Goal: Find specific page/section: Find specific page/section

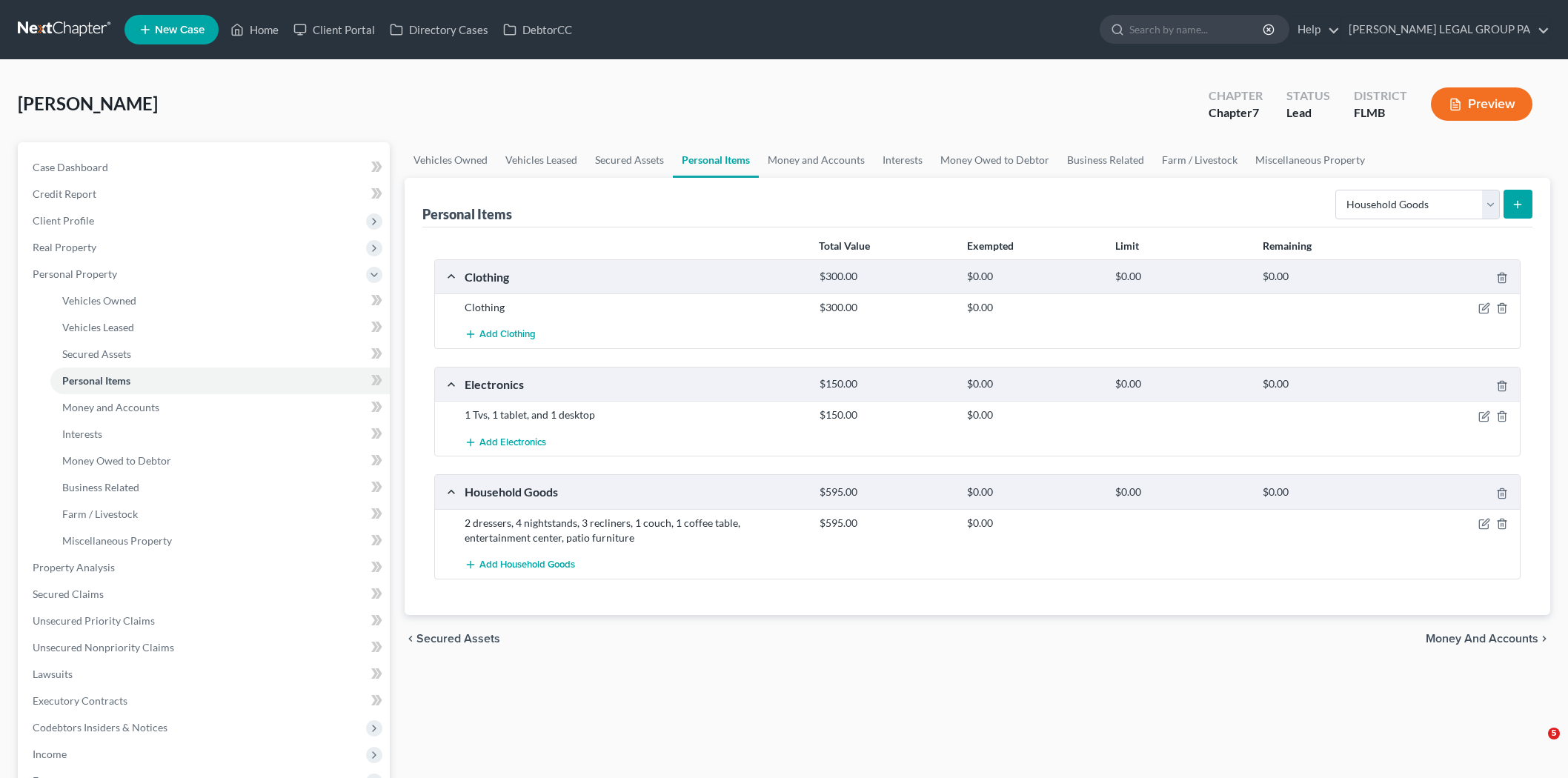
select select "household_goods"
click at [96, 35] on link at bounding box center [65, 29] width 95 height 27
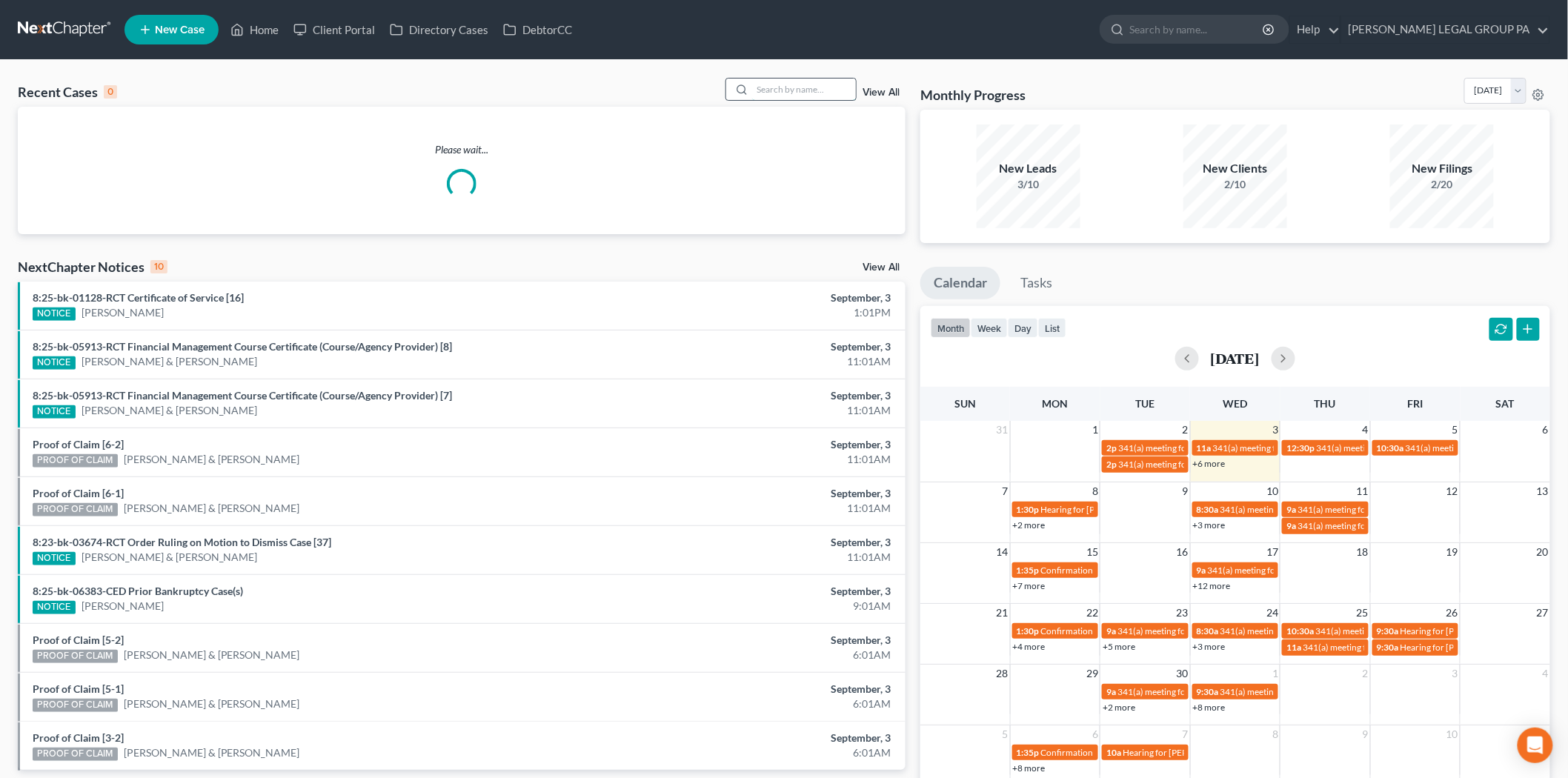
click at [827, 78] on input "search" at bounding box center [803, 89] width 104 height 21
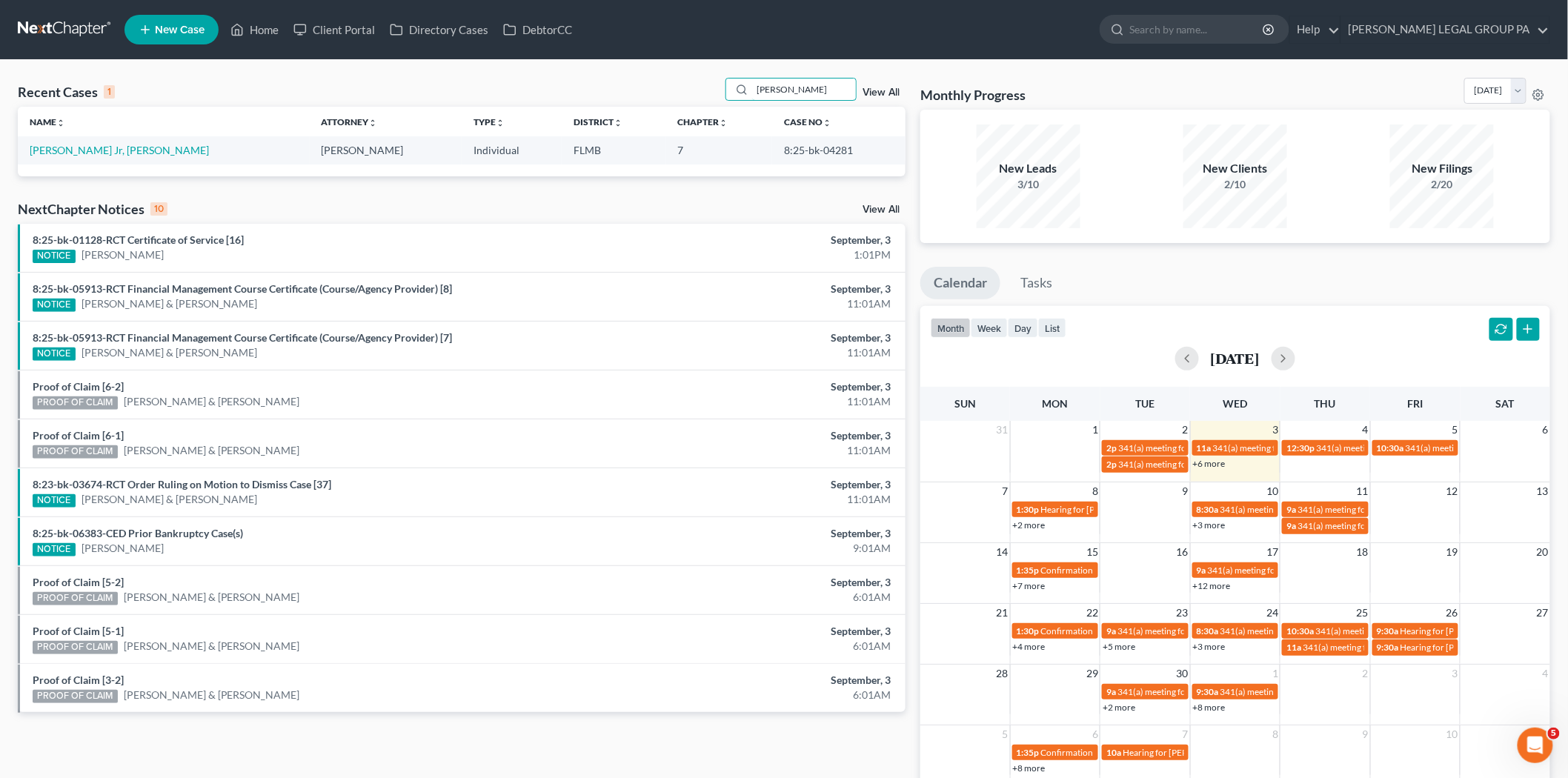
type input "muller"
click at [72, 158] on td "Muller Jr, John" at bounding box center [163, 150] width 292 height 28
click at [72, 156] on link "Muller Jr, John" at bounding box center [119, 150] width 179 height 13
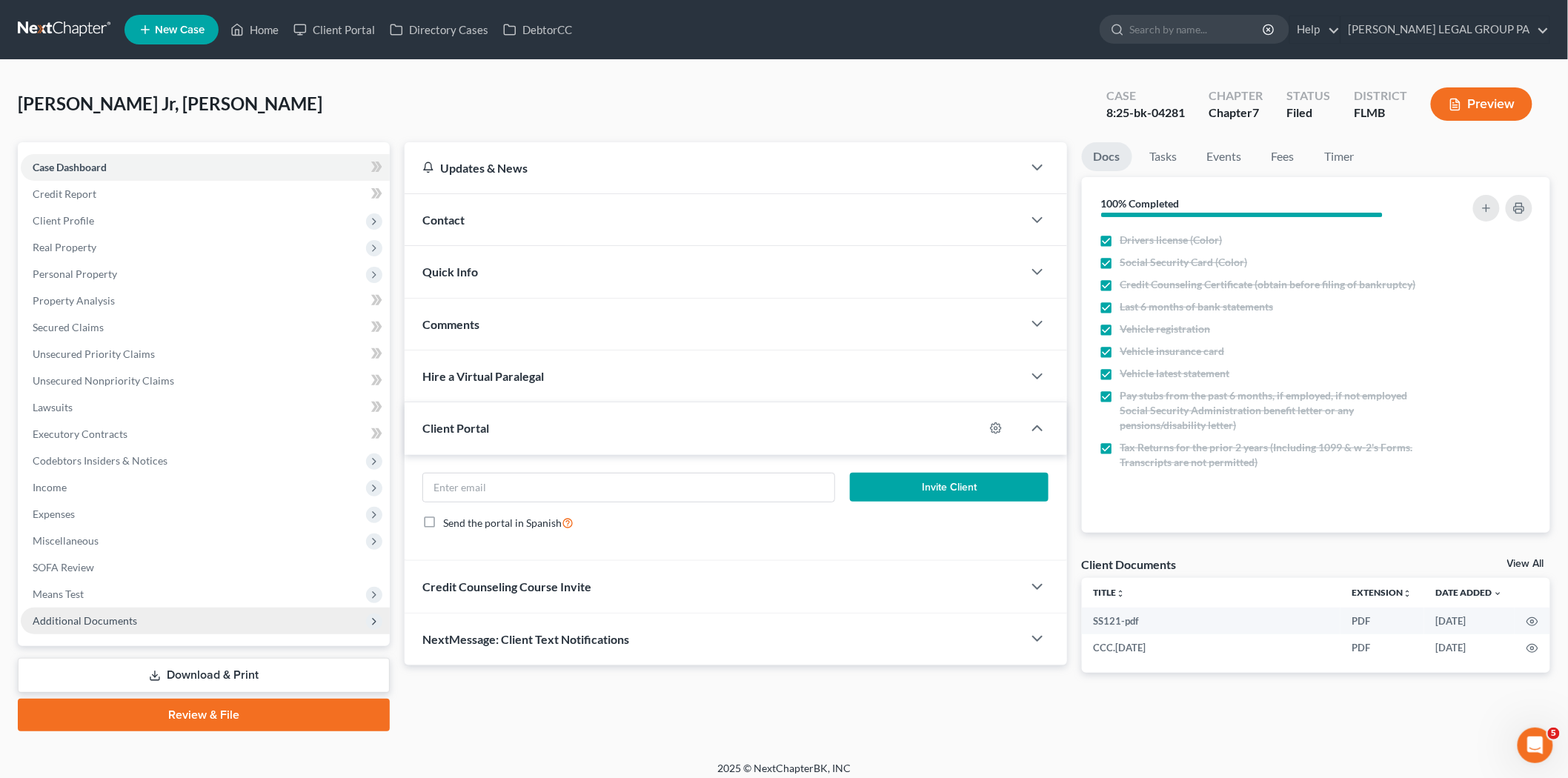
click at [178, 623] on span "Additional Documents" at bounding box center [205, 620] width 369 height 27
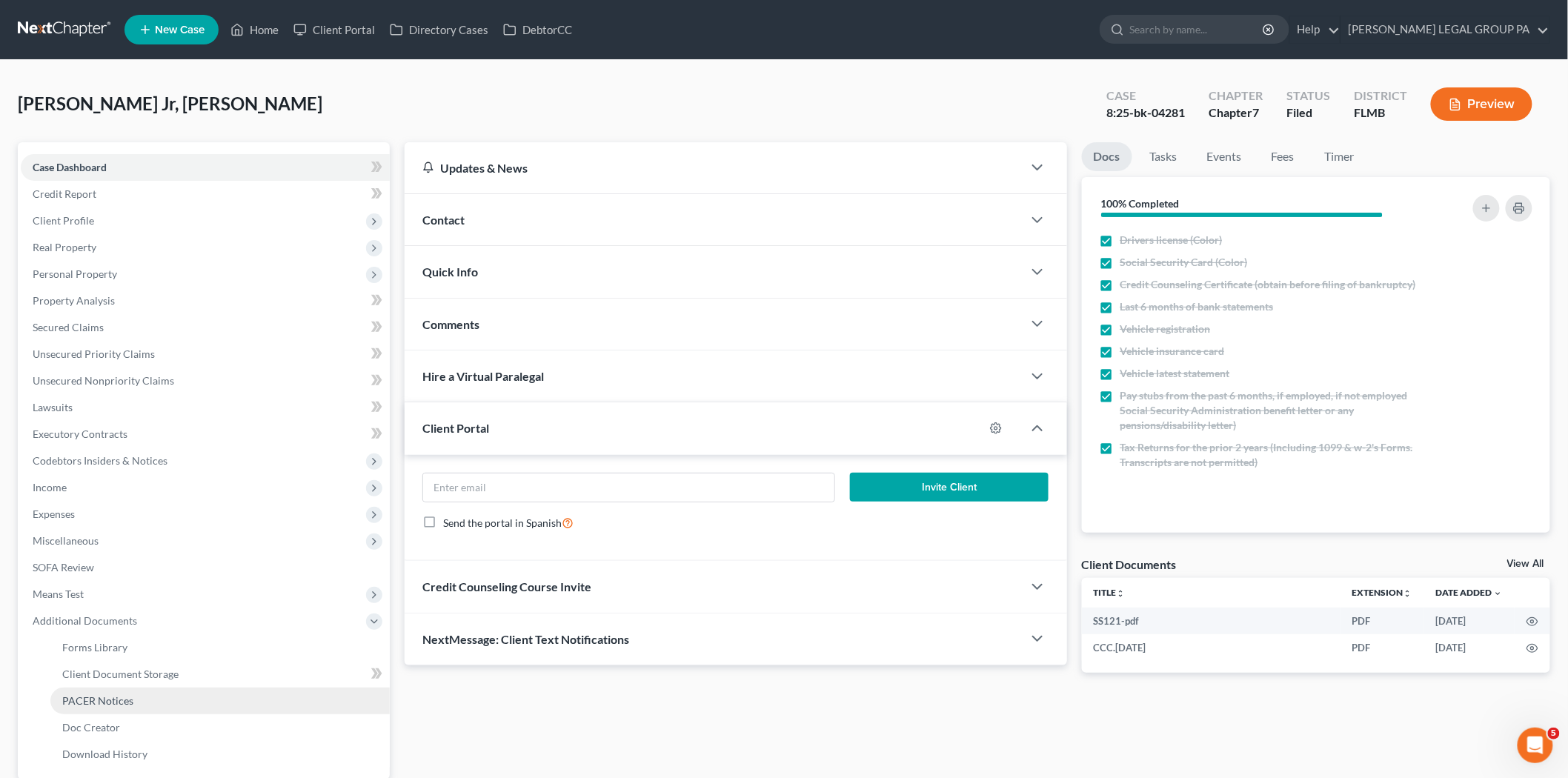
click at [157, 709] on link "PACER Notices" at bounding box center [220, 701] width 340 height 27
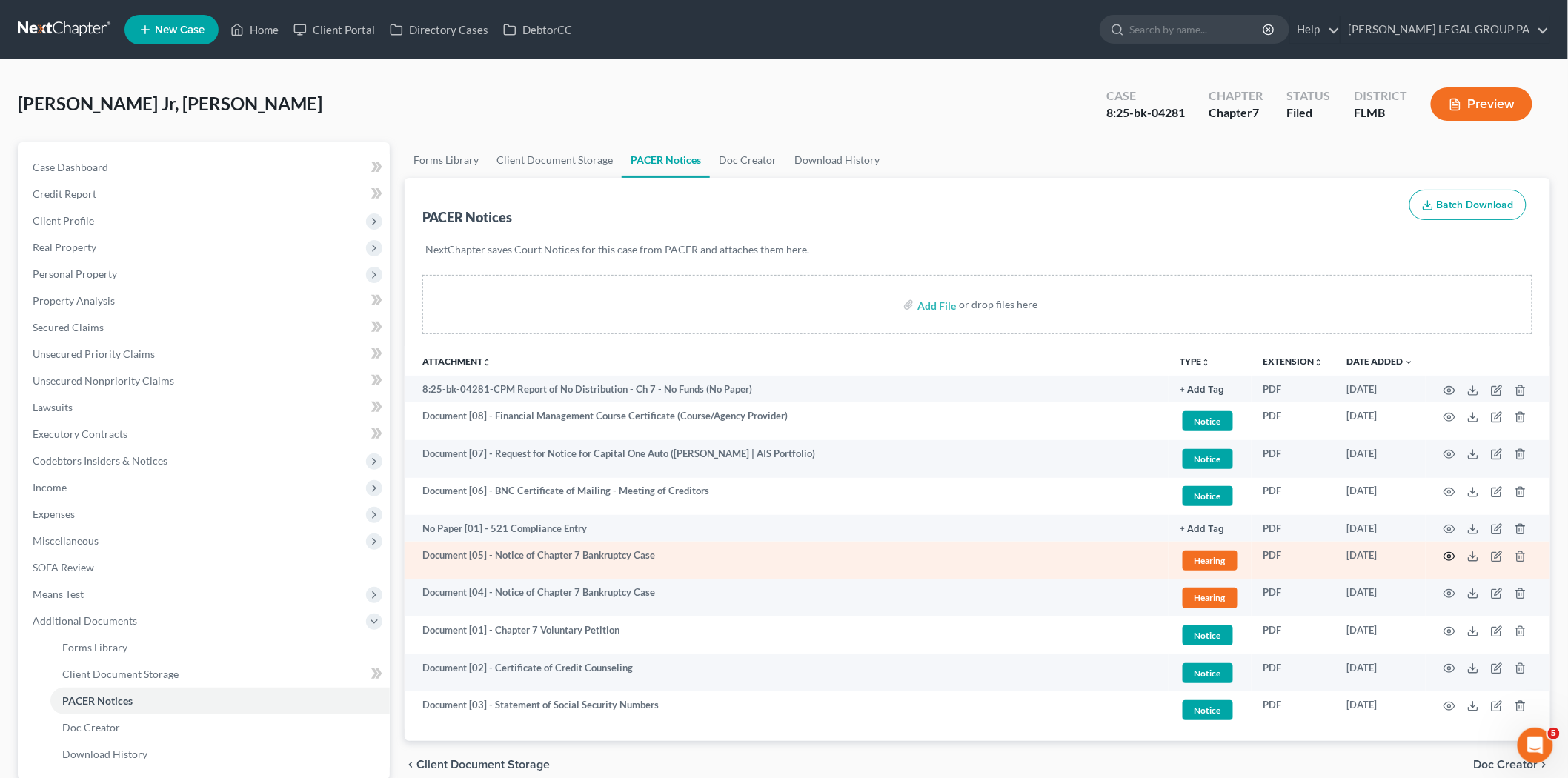
click at [1448, 558] on circle "button" at bounding box center [1448, 555] width 3 height 3
